Goal: Find contact information: Find contact information

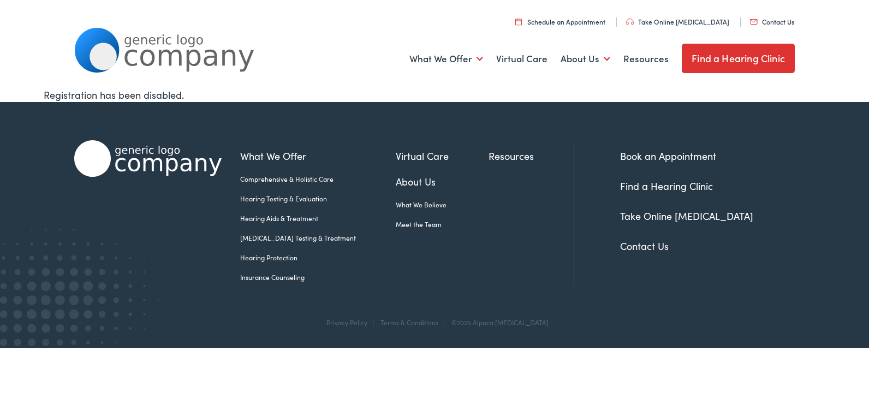
click at [566, 22] on link "Schedule an Appointment" at bounding box center [561, 21] width 90 height 9
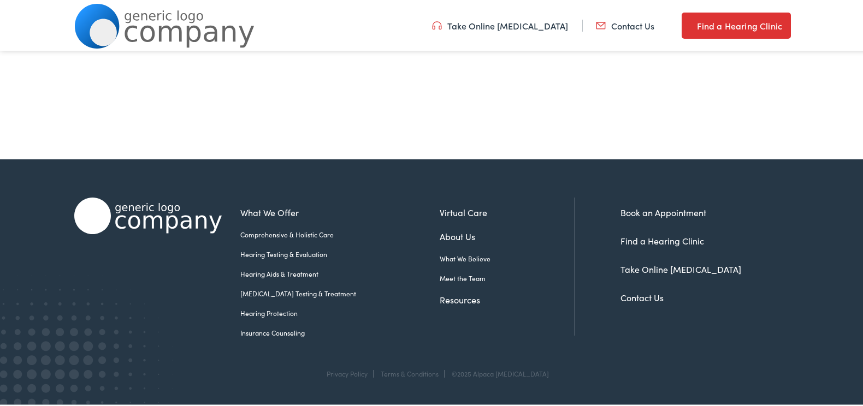
scroll to position [301, 0]
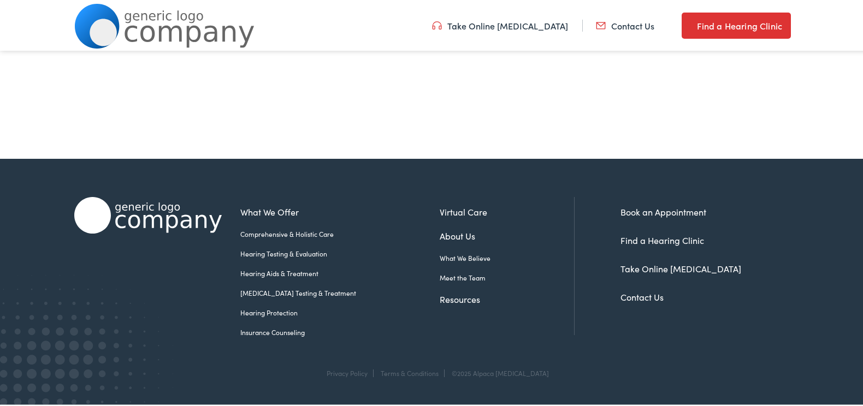
click at [640, 297] on link "Contact Us" at bounding box center [641, 295] width 43 height 12
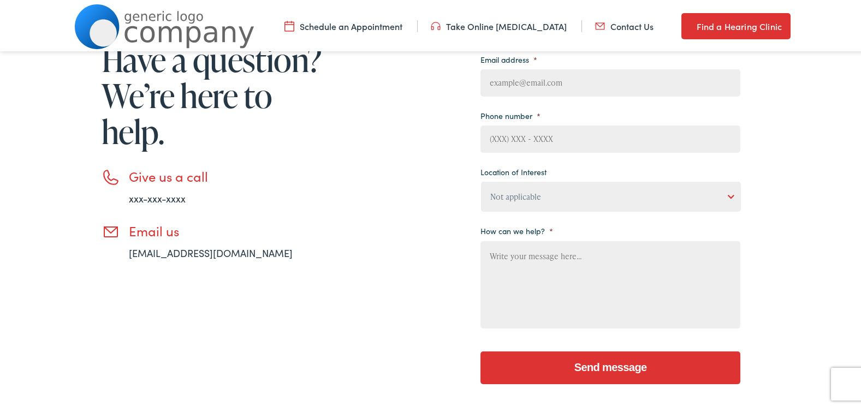
scroll to position [174, 0]
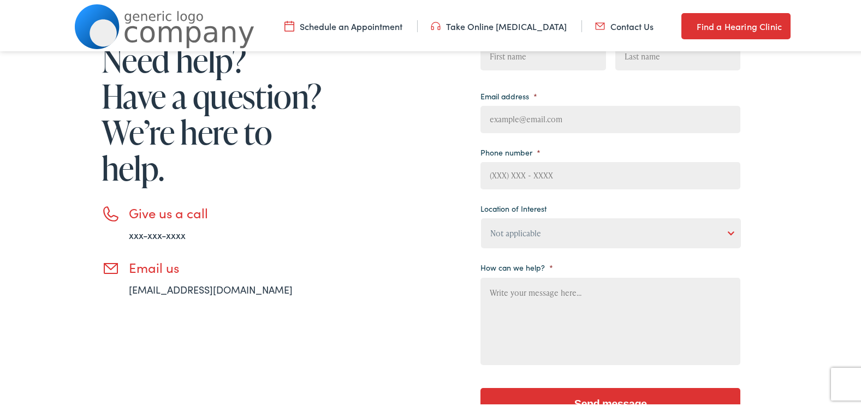
click at [113, 216] on li "Give us a call xxx-xxx-xxxx" at bounding box center [214, 221] width 224 height 37
click at [129, 235] on link "xxx-xxx-xxxx" at bounding box center [157, 233] width 57 height 14
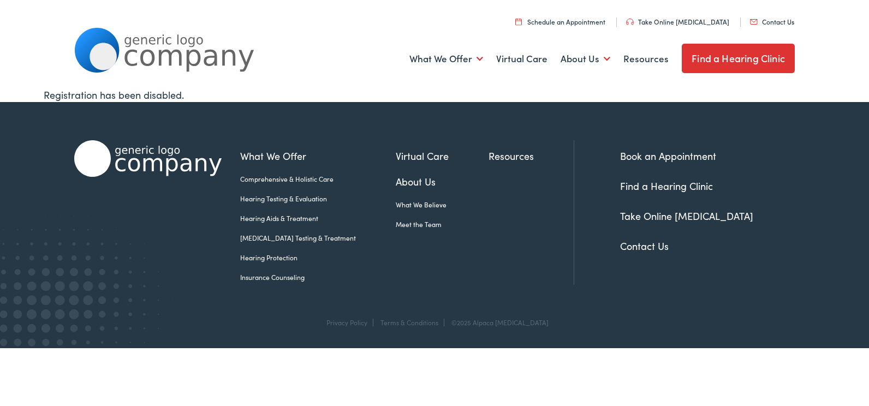
click at [632, 187] on link "Find a Hearing Clinic" at bounding box center [666, 186] width 93 height 14
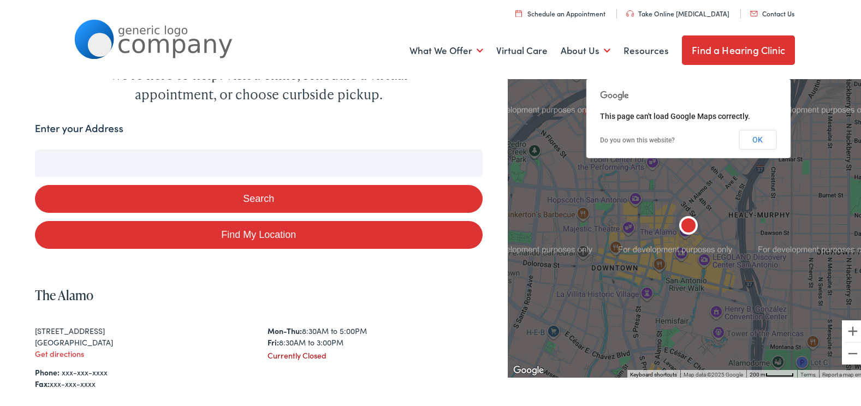
scroll to position [55, 0]
